Goal: Task Accomplishment & Management: Manage account settings

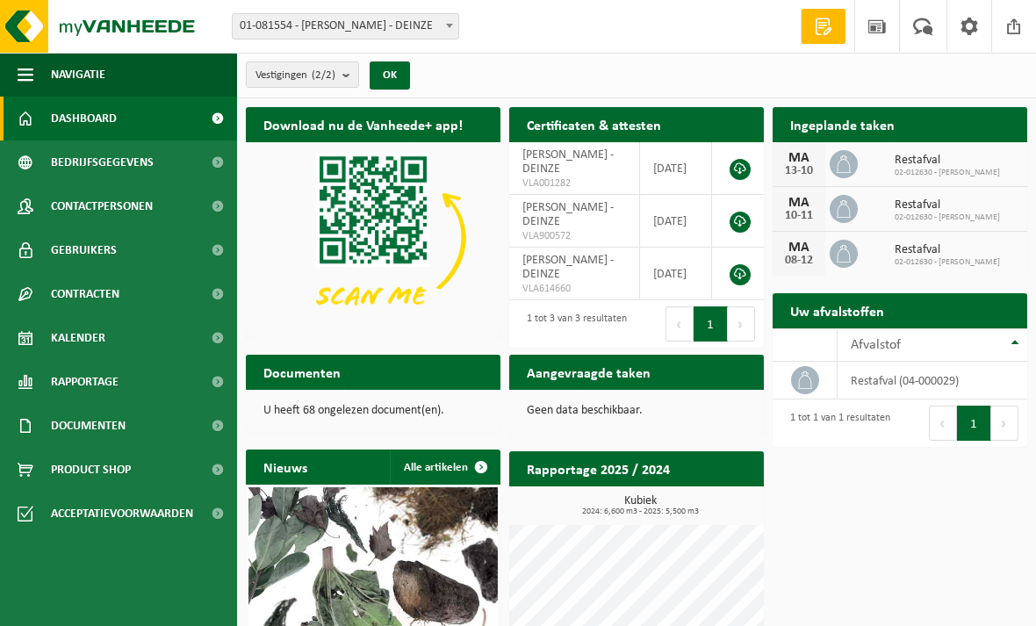
click at [811, 165] on div "13-10" at bounding box center [798, 171] width 35 height 12
click at [918, 160] on span "Restafval" at bounding box center [946, 161] width 105 height 14
click at [877, 163] on span at bounding box center [873, 164] width 30 height 2
click at [845, 170] on icon at bounding box center [844, 164] width 18 height 18
click at [851, 208] on icon at bounding box center [844, 209] width 18 height 18
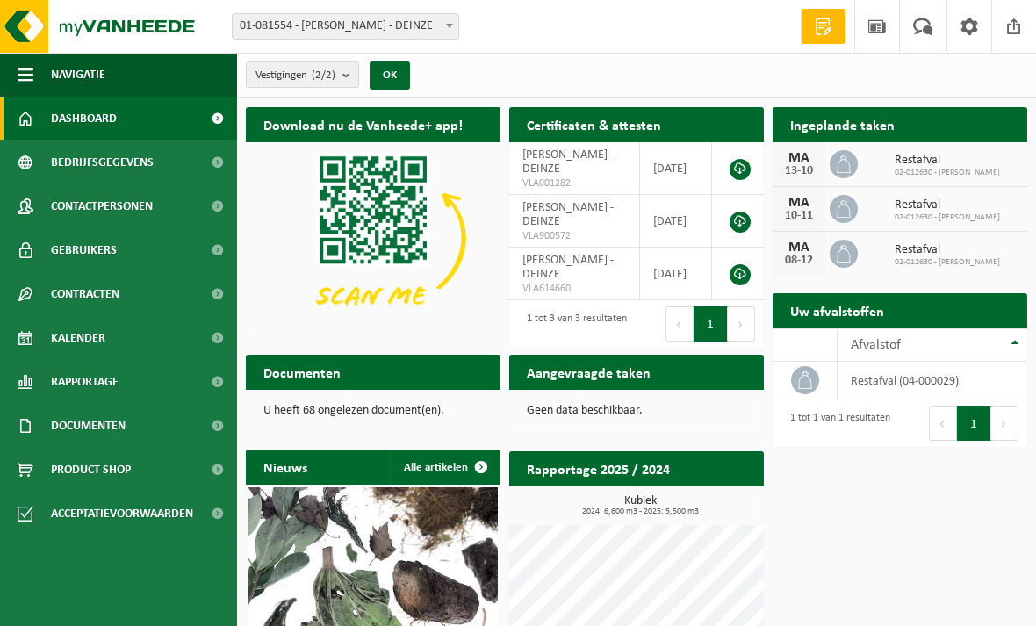
click at [805, 213] on div "10-11" at bounding box center [798, 216] width 35 height 12
click at [801, 214] on div "10-11" at bounding box center [798, 216] width 35 height 12
click at [934, 209] on span "Restafval" at bounding box center [946, 205] width 105 height 14
click at [799, 171] on div "13-10" at bounding box center [798, 171] width 35 height 12
click at [879, 124] on h2 "Ingeplande taken" at bounding box center [842, 124] width 140 height 34
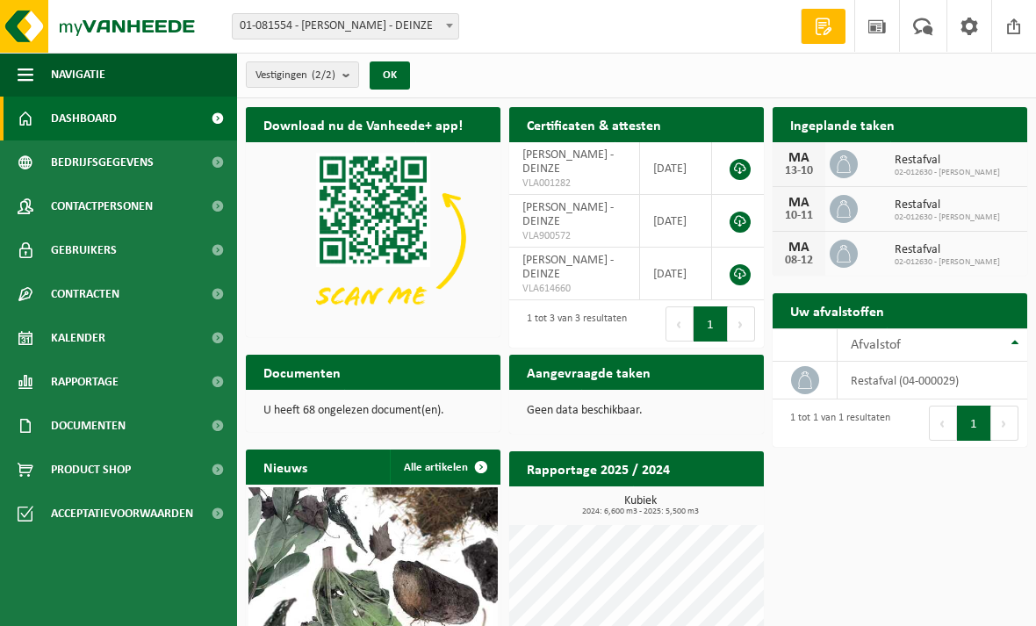
click at [865, 126] on h2 "Ingeplande taken" at bounding box center [842, 124] width 140 height 34
click at [854, 164] on span at bounding box center [843, 164] width 28 height 28
click at [854, 167] on span at bounding box center [843, 164] width 28 height 28
click at [843, 168] on icon at bounding box center [844, 164] width 18 height 18
click at [801, 168] on div "13-10" at bounding box center [798, 171] width 35 height 12
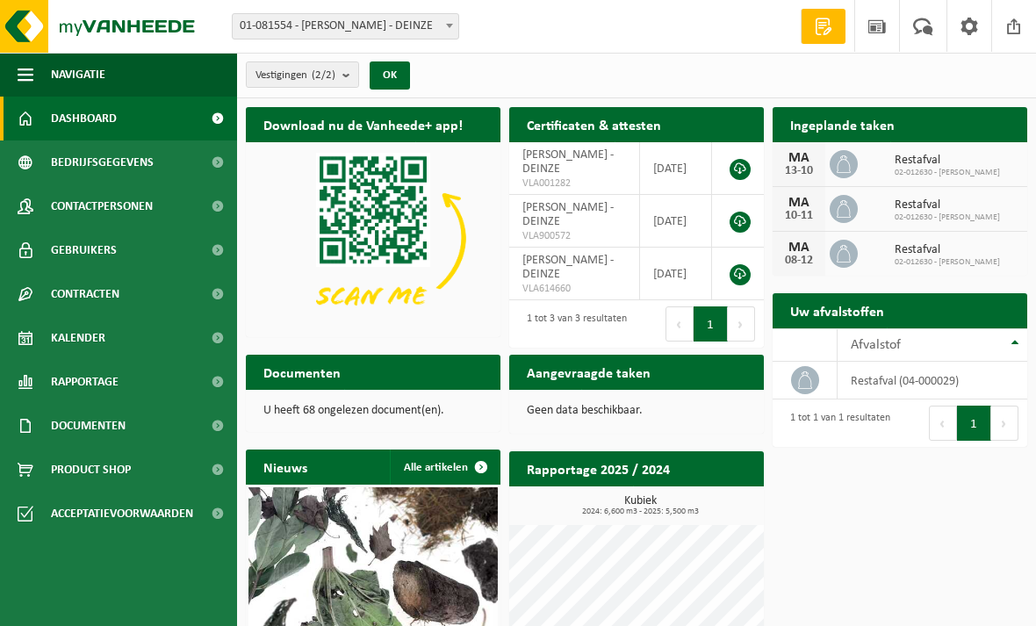
click at [803, 165] on div "13-10" at bounding box center [798, 171] width 35 height 12
click at [942, 159] on span "Restafval" at bounding box center [946, 161] width 105 height 14
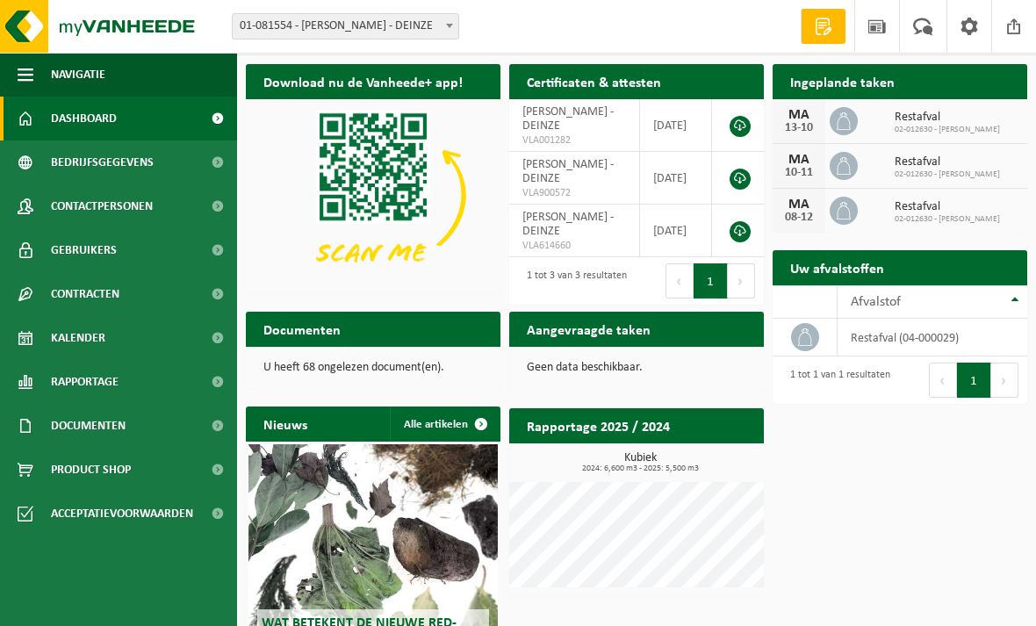
scroll to position [55, 0]
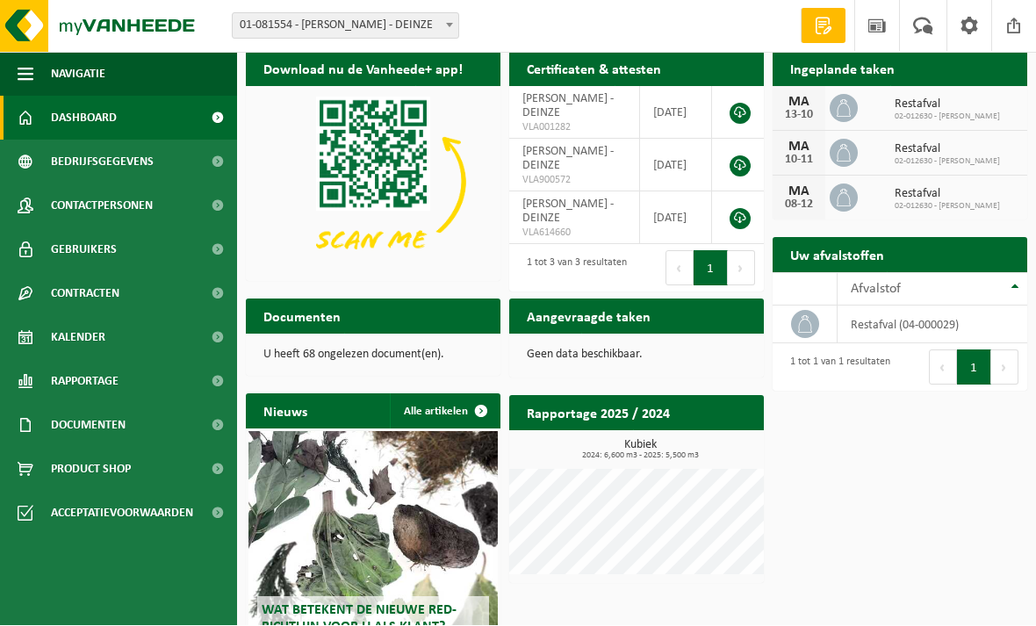
click at [858, 80] on h2 "Ingeplande taken" at bounding box center [842, 69] width 140 height 34
click at [824, 84] on h2 "Ingeplande taken" at bounding box center [842, 69] width 140 height 34
click at [948, 114] on span "02-012630 - PETER PELFRENE" at bounding box center [946, 117] width 105 height 11
click at [929, 107] on span "Restafval" at bounding box center [946, 105] width 105 height 14
click at [1011, 109] on div "MA 13-10 Restafval 02-012630 - PETER PELFRENE" at bounding box center [899, 109] width 255 height 45
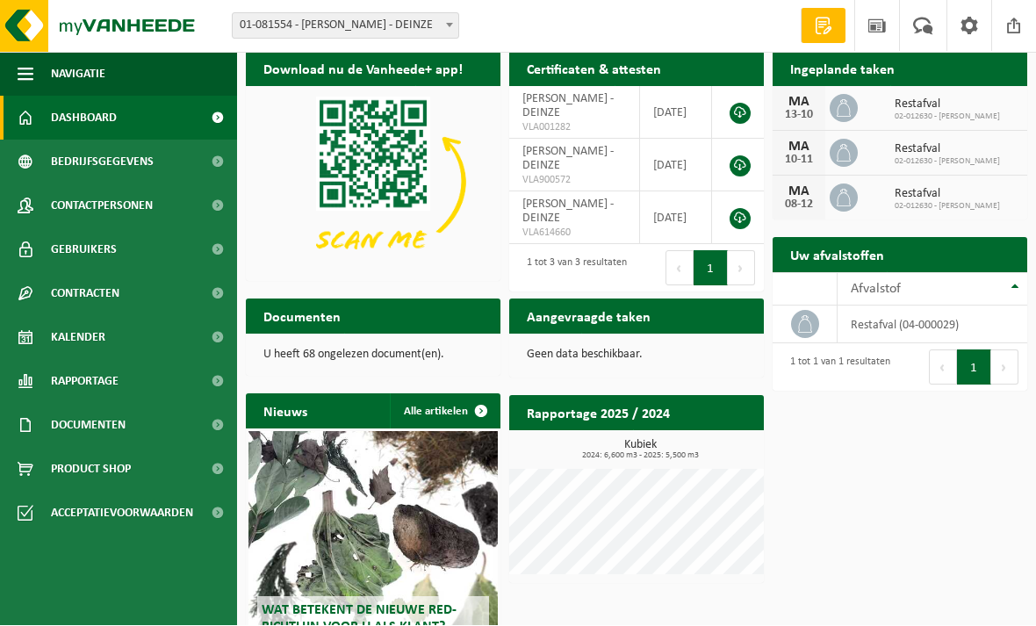
click at [818, 26] on span at bounding box center [823, 27] width 26 height 18
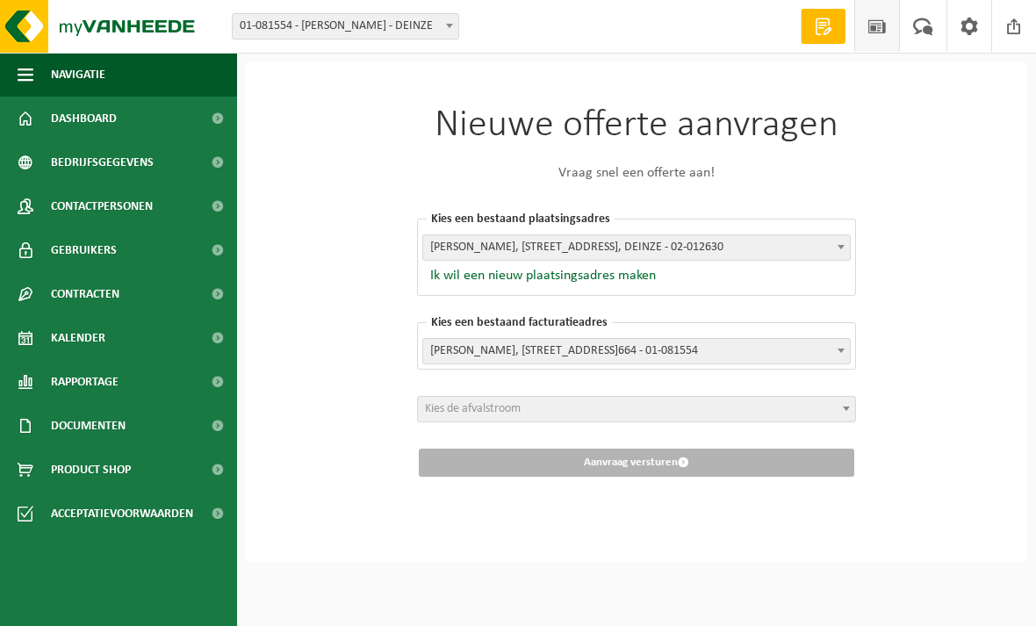
click at [877, 32] on span at bounding box center [877, 26] width 26 height 52
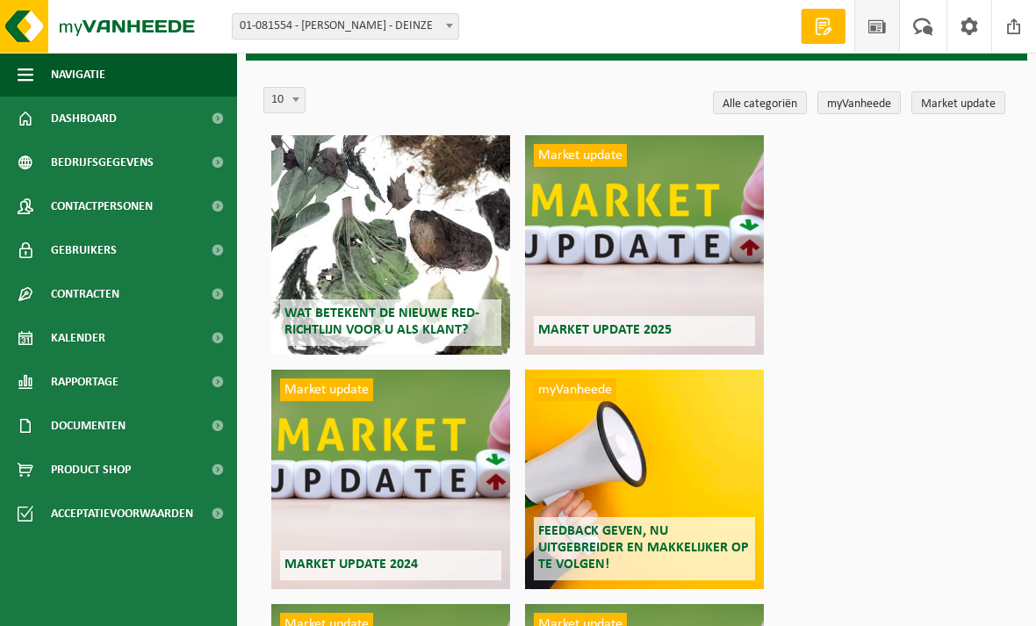
scroll to position [39, 0]
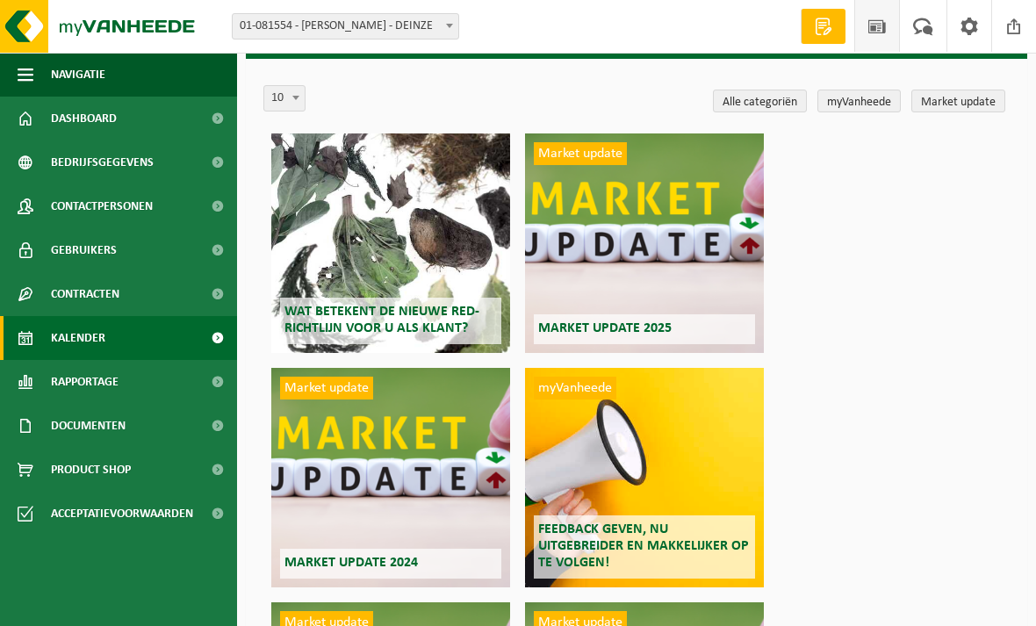
click at [90, 343] on span "Kalender" at bounding box center [78, 338] width 54 height 44
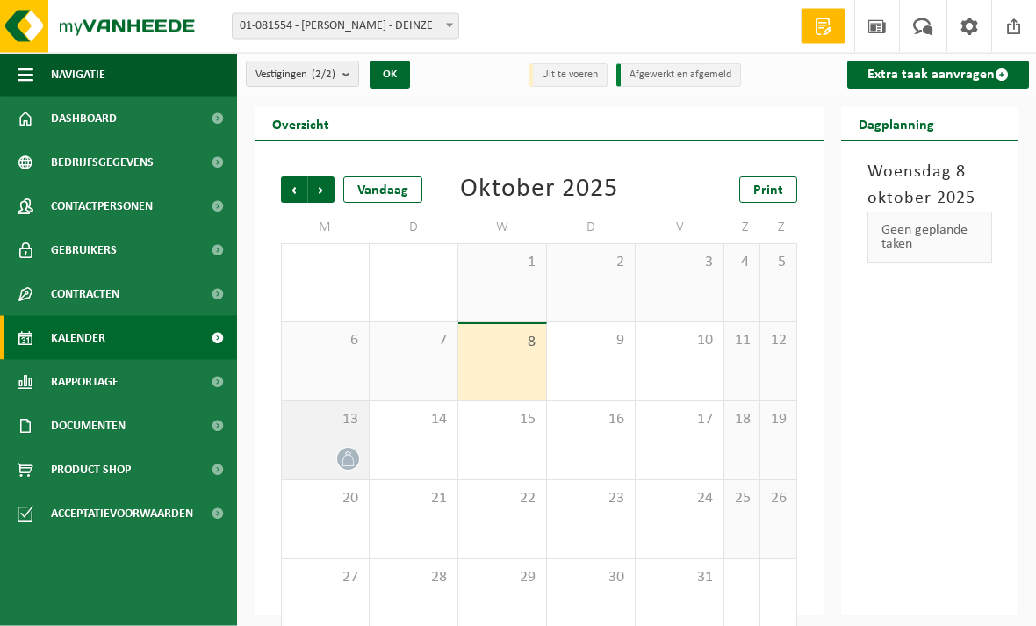
click at [348, 453] on icon at bounding box center [348, 459] width 15 height 15
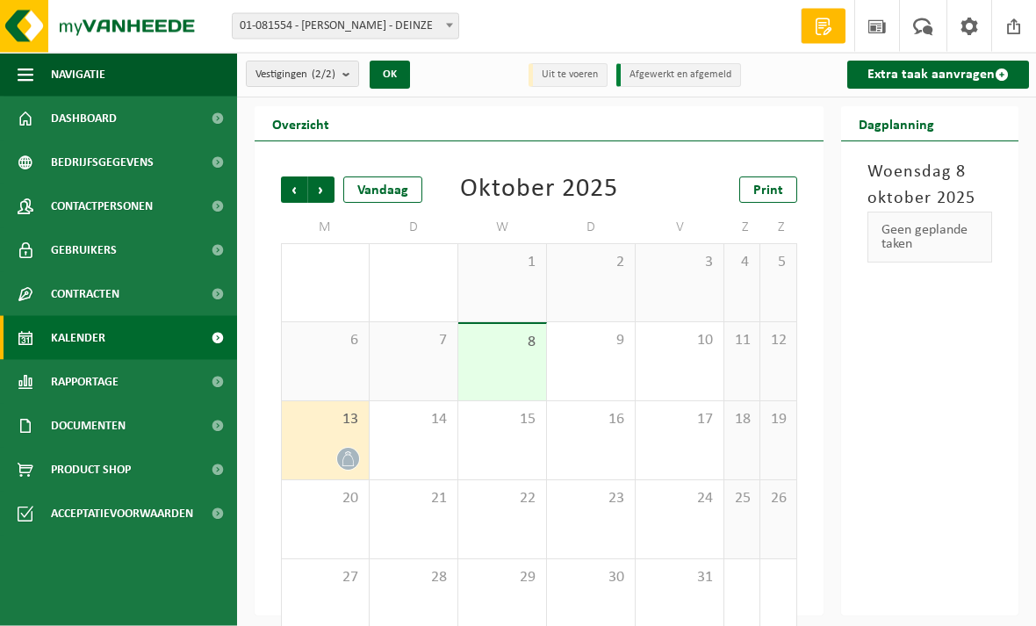
scroll to position [1, 0]
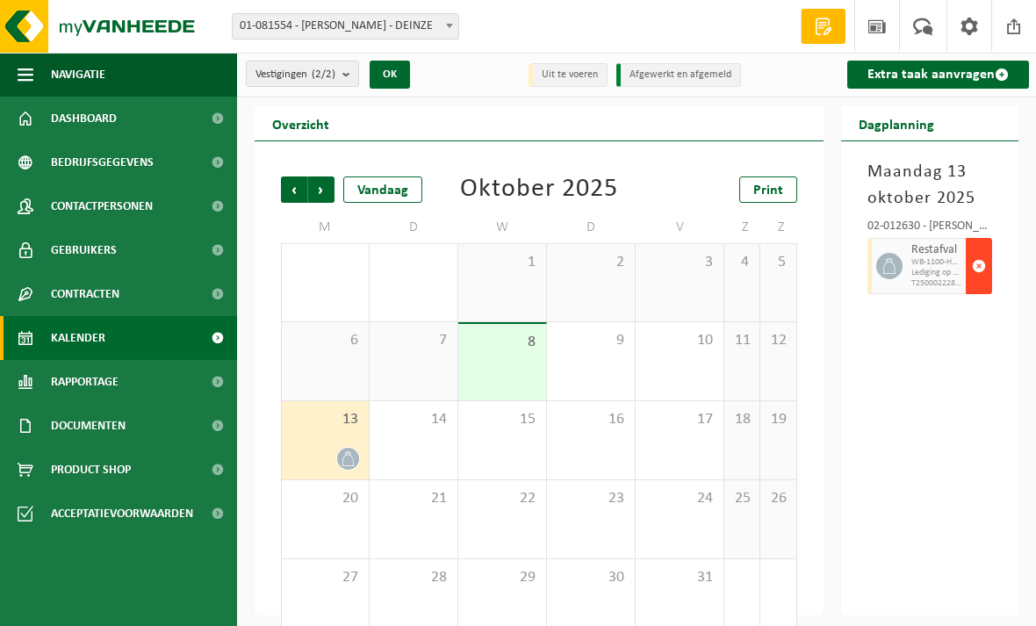
click at [968, 264] on button "button" at bounding box center [978, 266] width 26 height 56
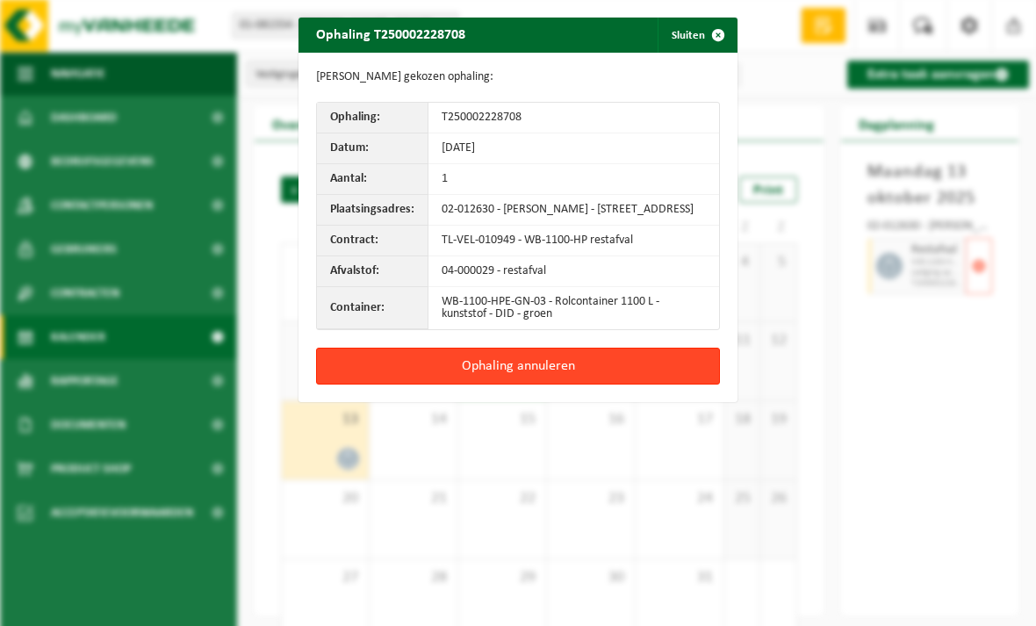
click at [565, 374] on button "Ophaling annuleren" at bounding box center [518, 366] width 404 height 37
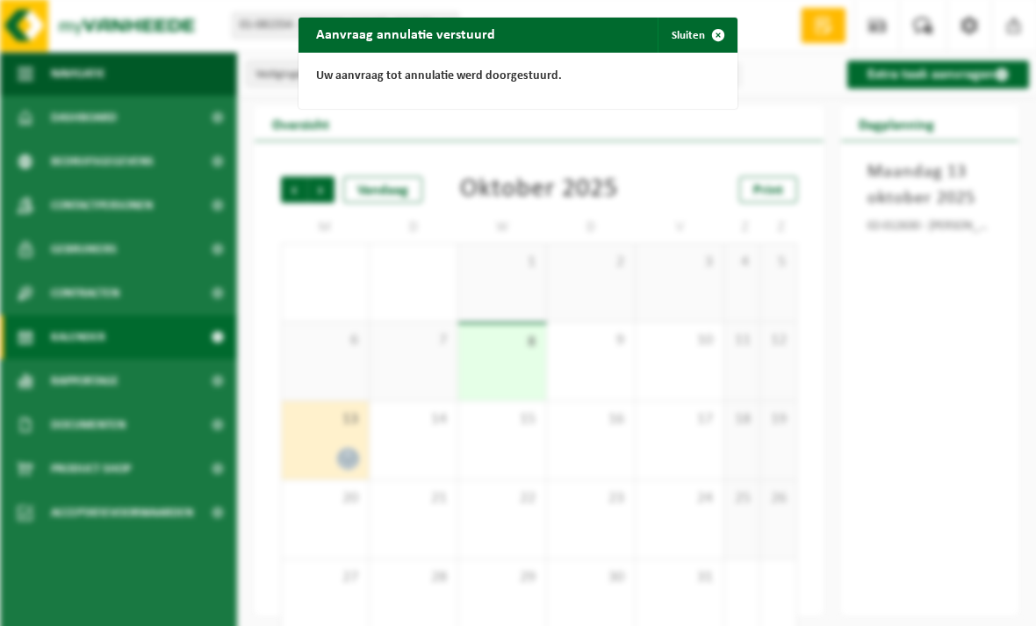
click at [718, 37] on span "button" at bounding box center [717, 35] width 35 height 35
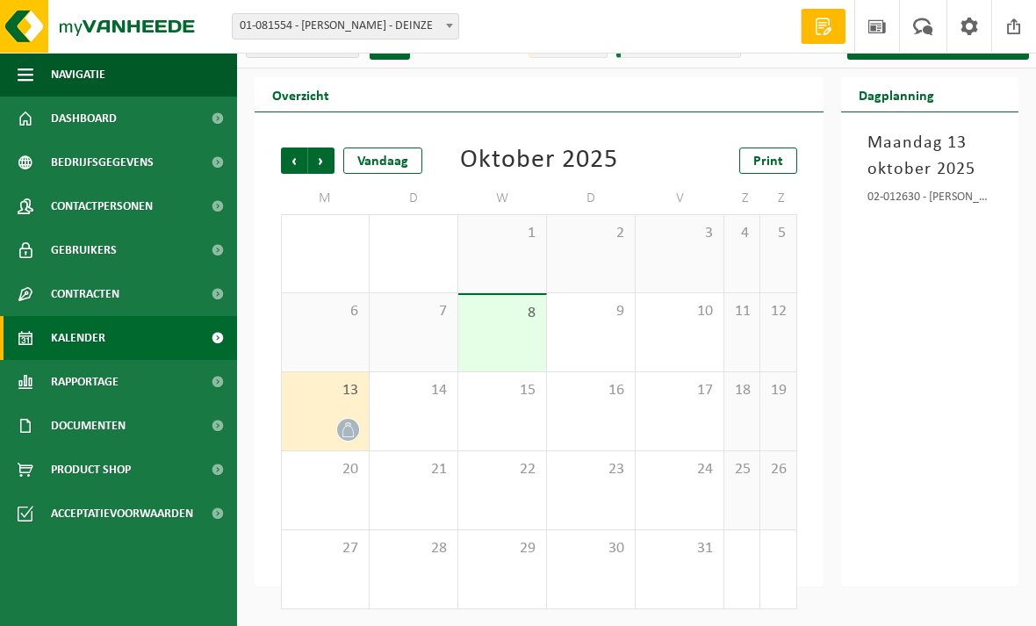
scroll to position [31, 0]
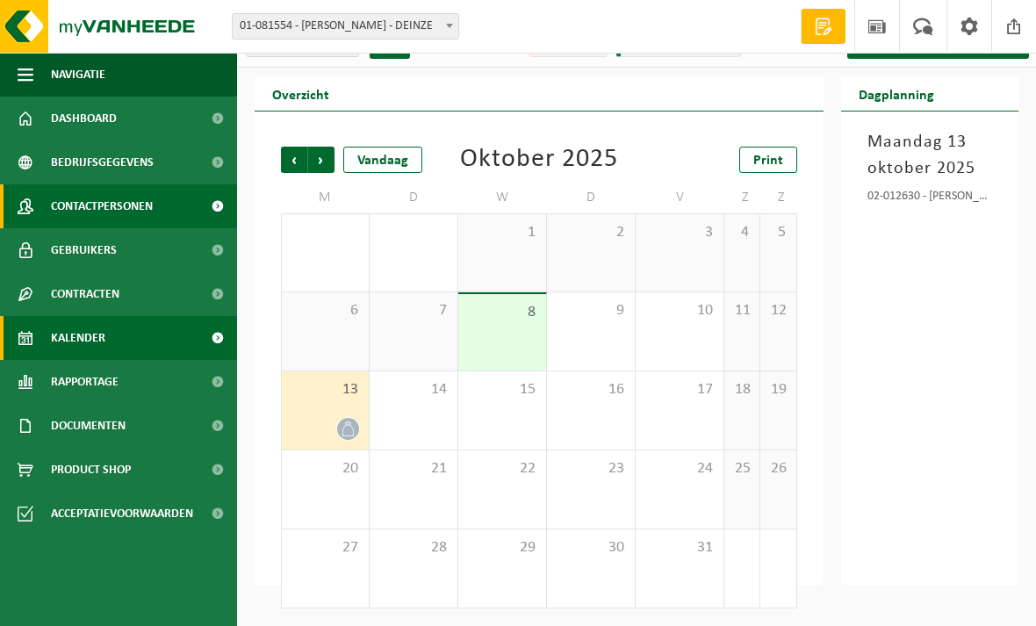
click at [183, 205] on link "Contactpersonen" at bounding box center [118, 206] width 237 height 44
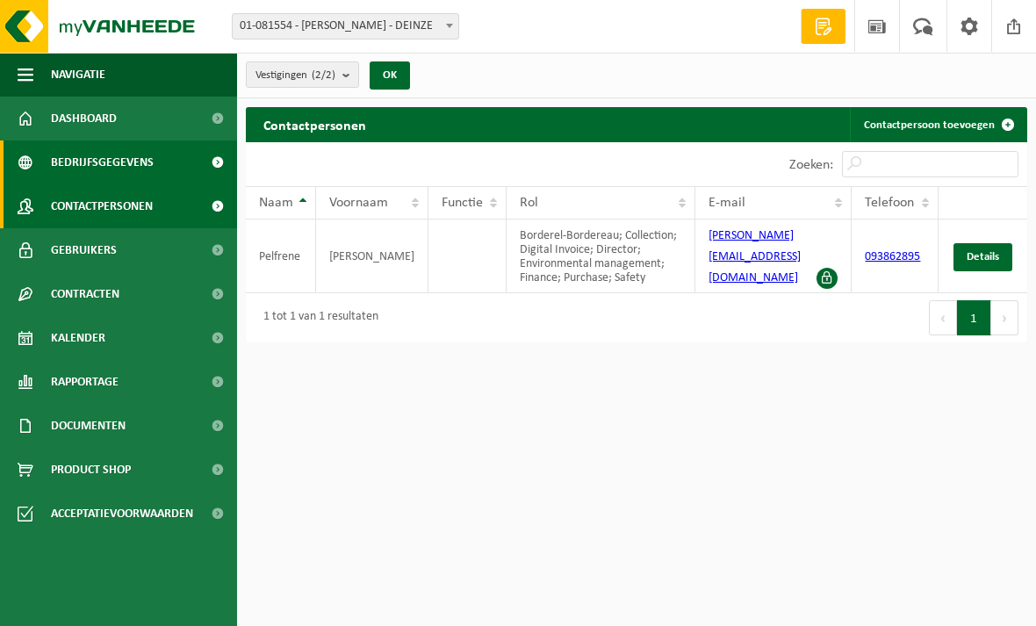
click at [154, 164] on link "Bedrijfsgegevens" at bounding box center [118, 162] width 237 height 44
